Goal: Find specific page/section: Find specific page/section

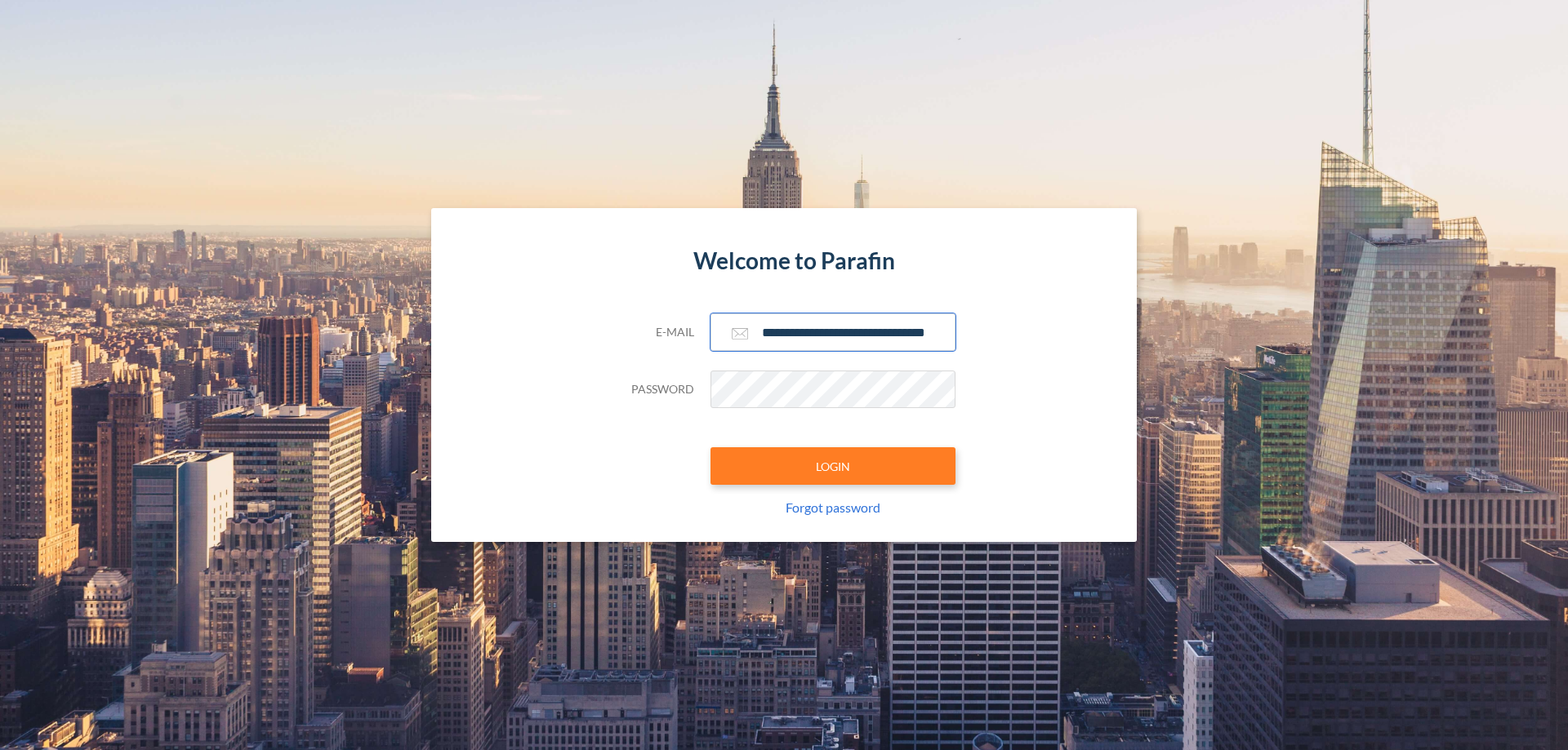
type input "**********"
click at [833, 466] on button "LOGIN" at bounding box center [833, 466] width 245 height 37
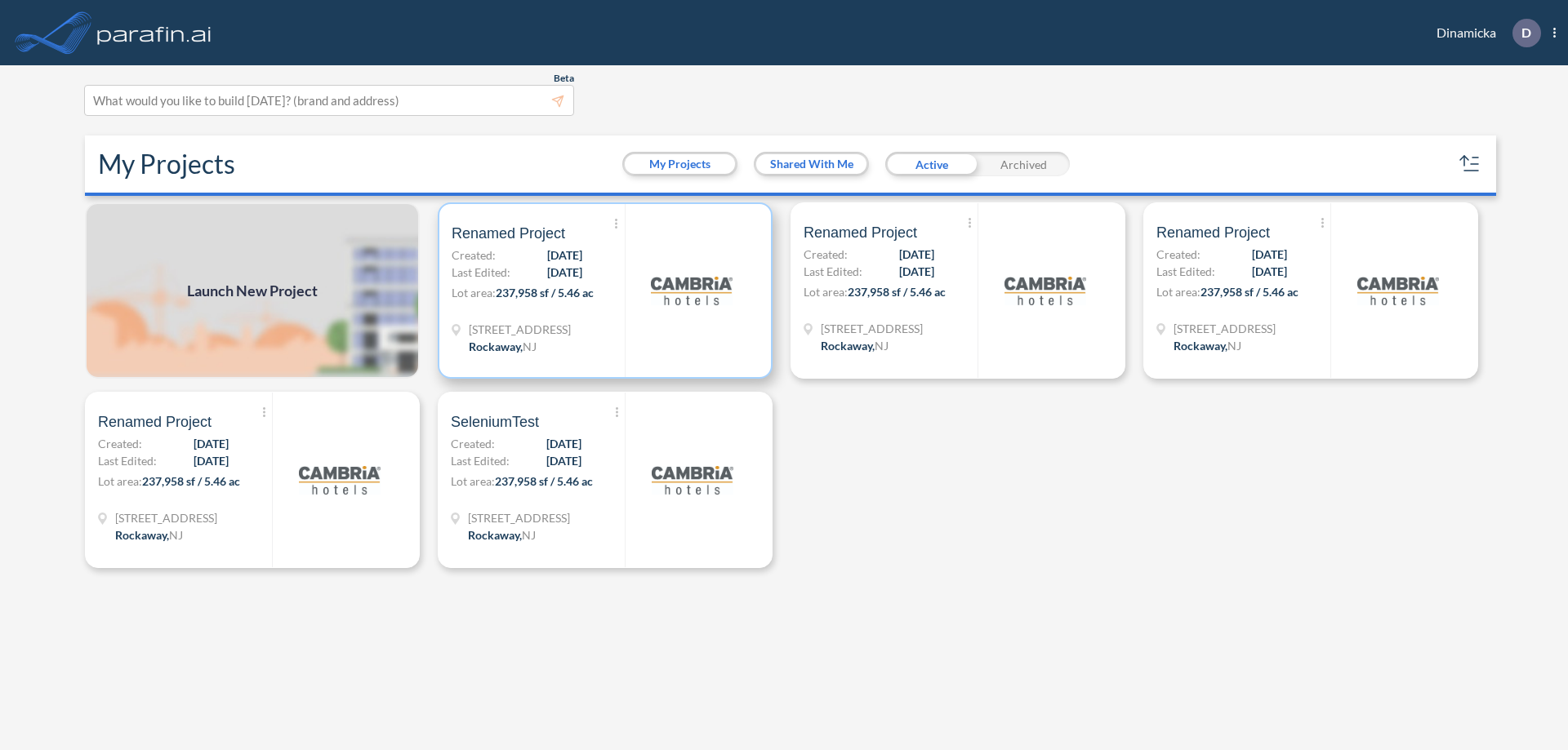
scroll to position [4, 0]
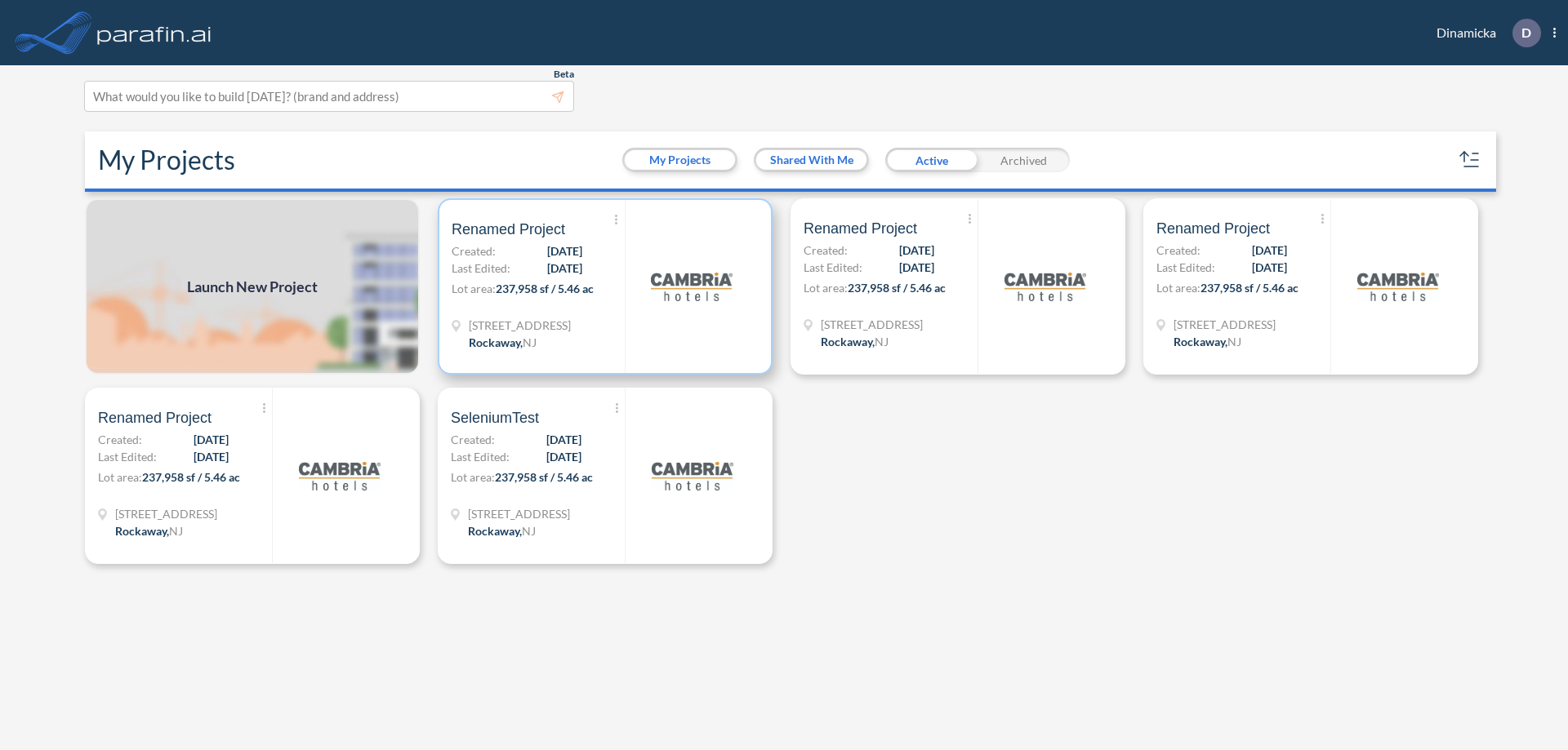
click at [605, 286] on p "Lot area: 237,958 sf / 5.46 ac" at bounding box center [537, 292] width 173 height 24
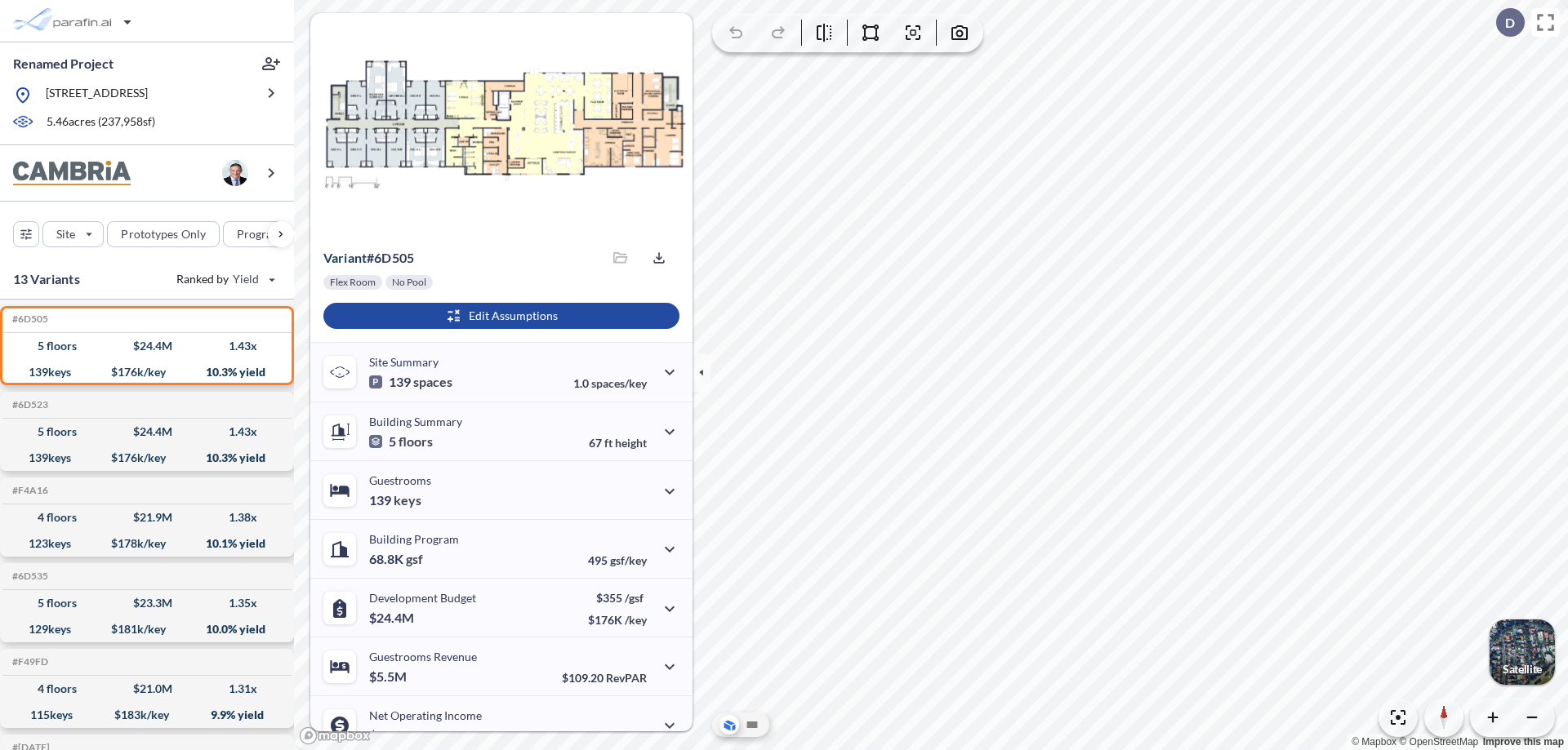
scroll to position [83, 0]
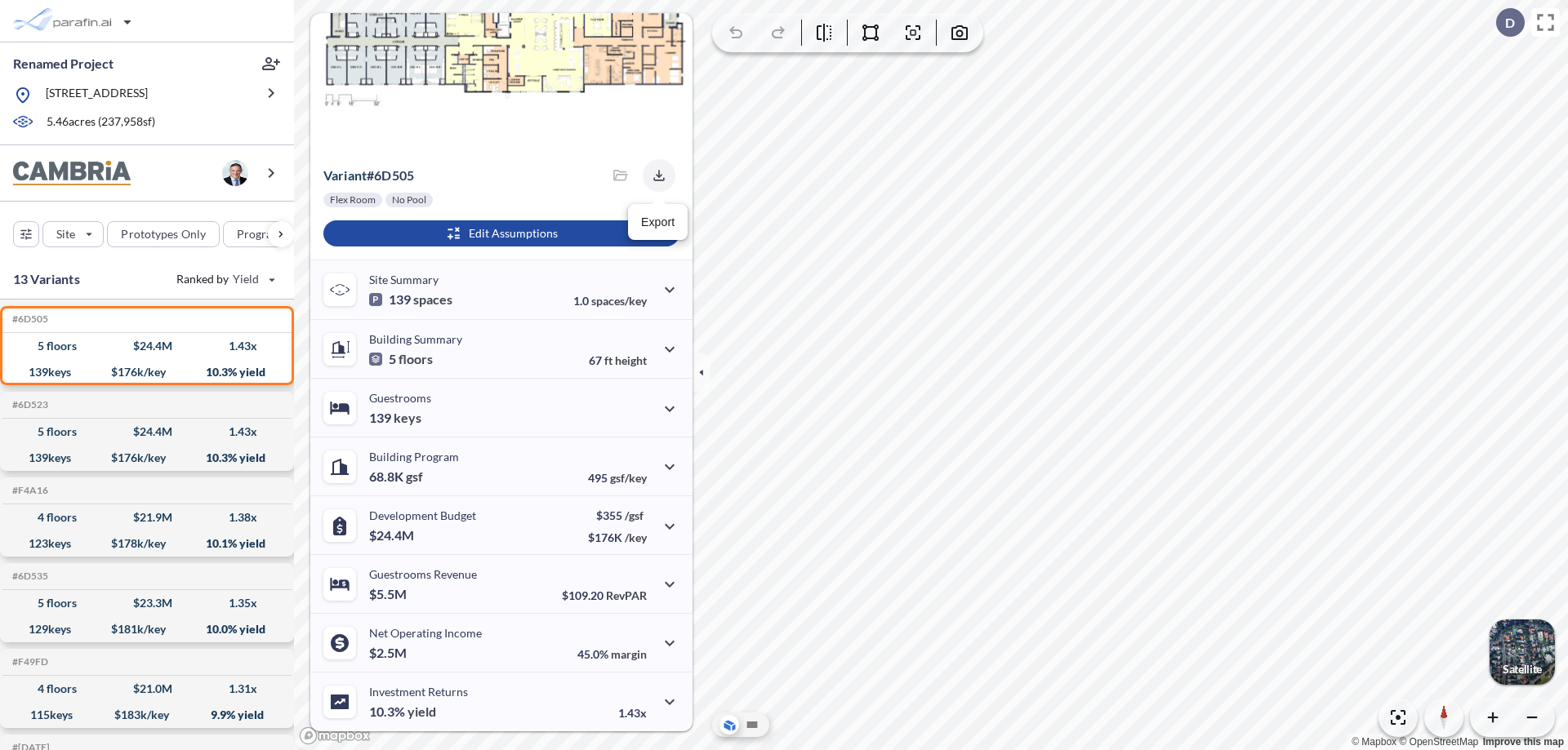
click at [654, 176] on icon "button" at bounding box center [658, 175] width 11 height 11
